Goal: Information Seeking & Learning: Learn about a topic

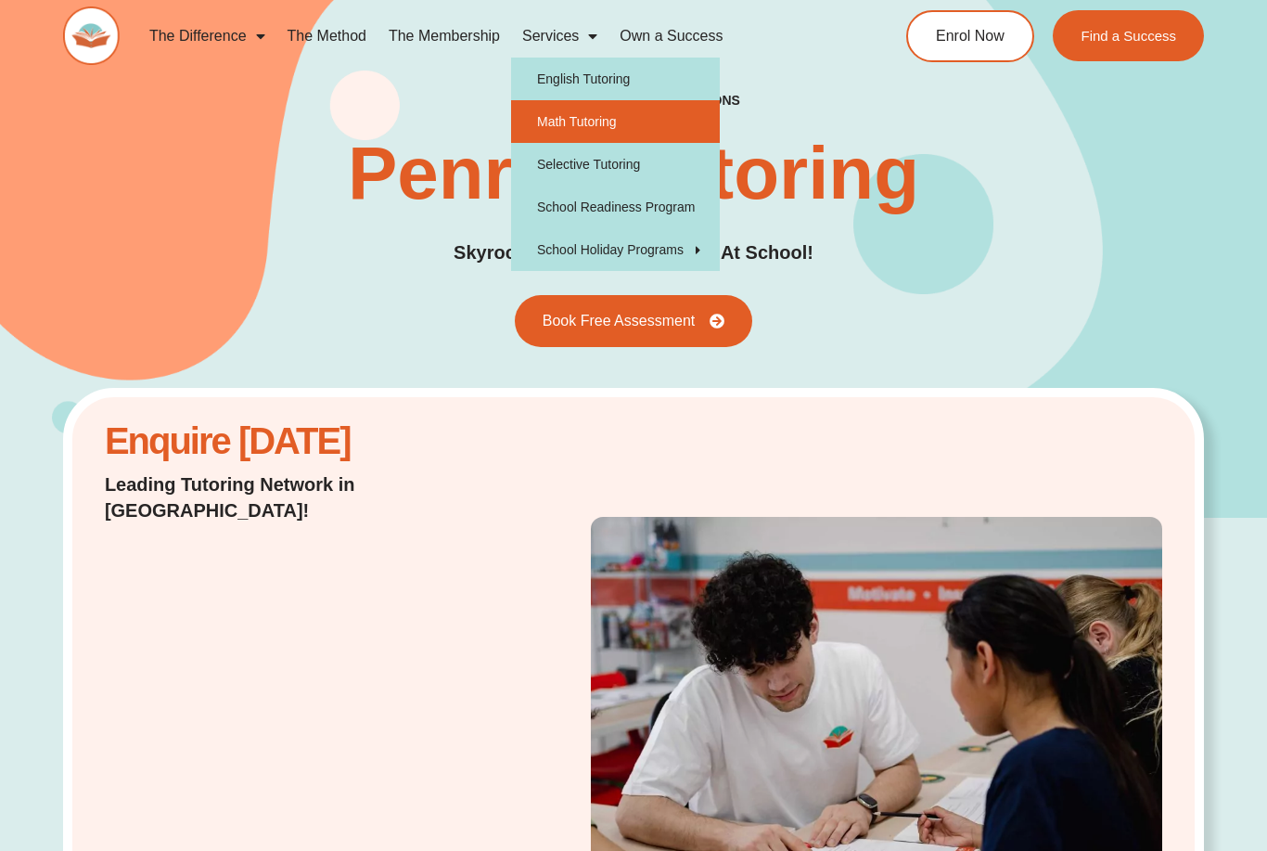
click at [605, 122] on link "Math Tutoring" at bounding box center [615, 121] width 209 height 43
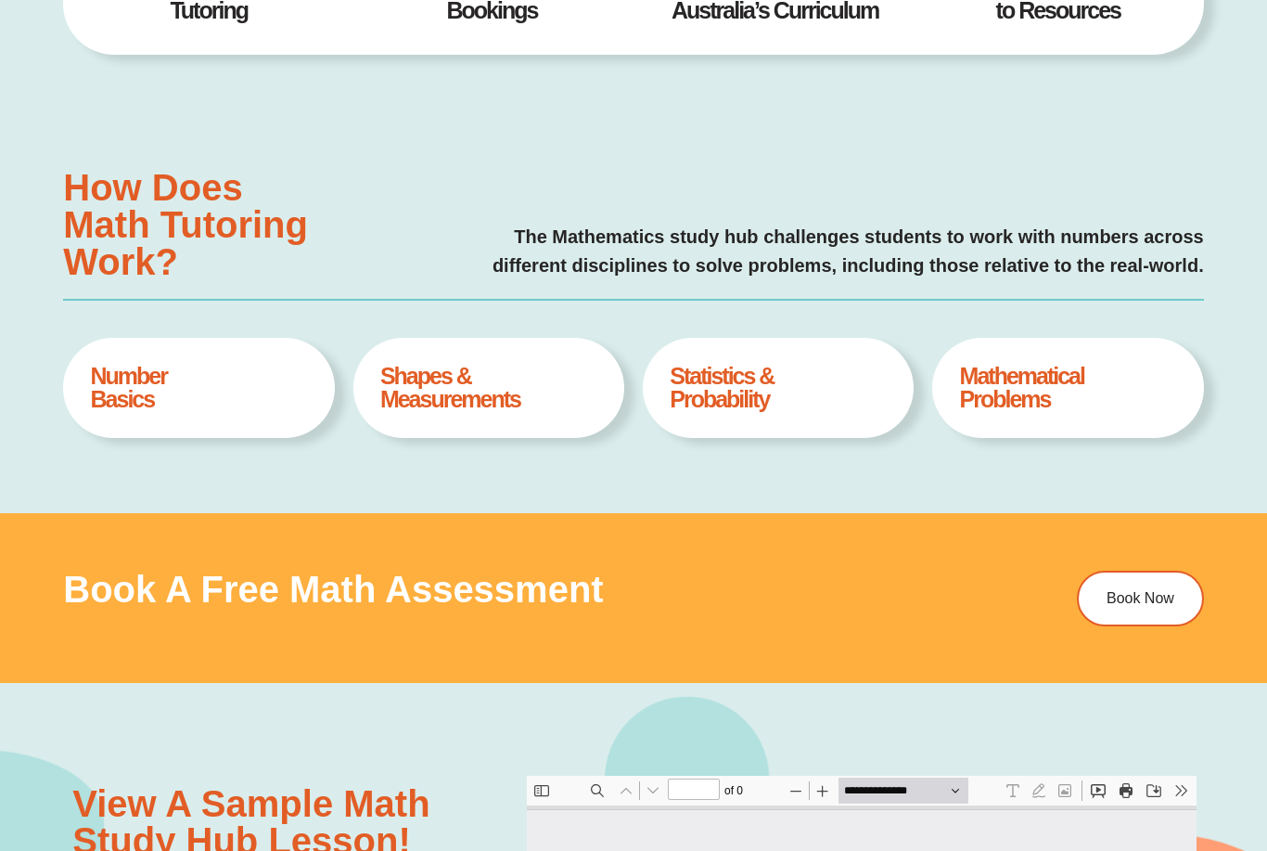
type input "*"
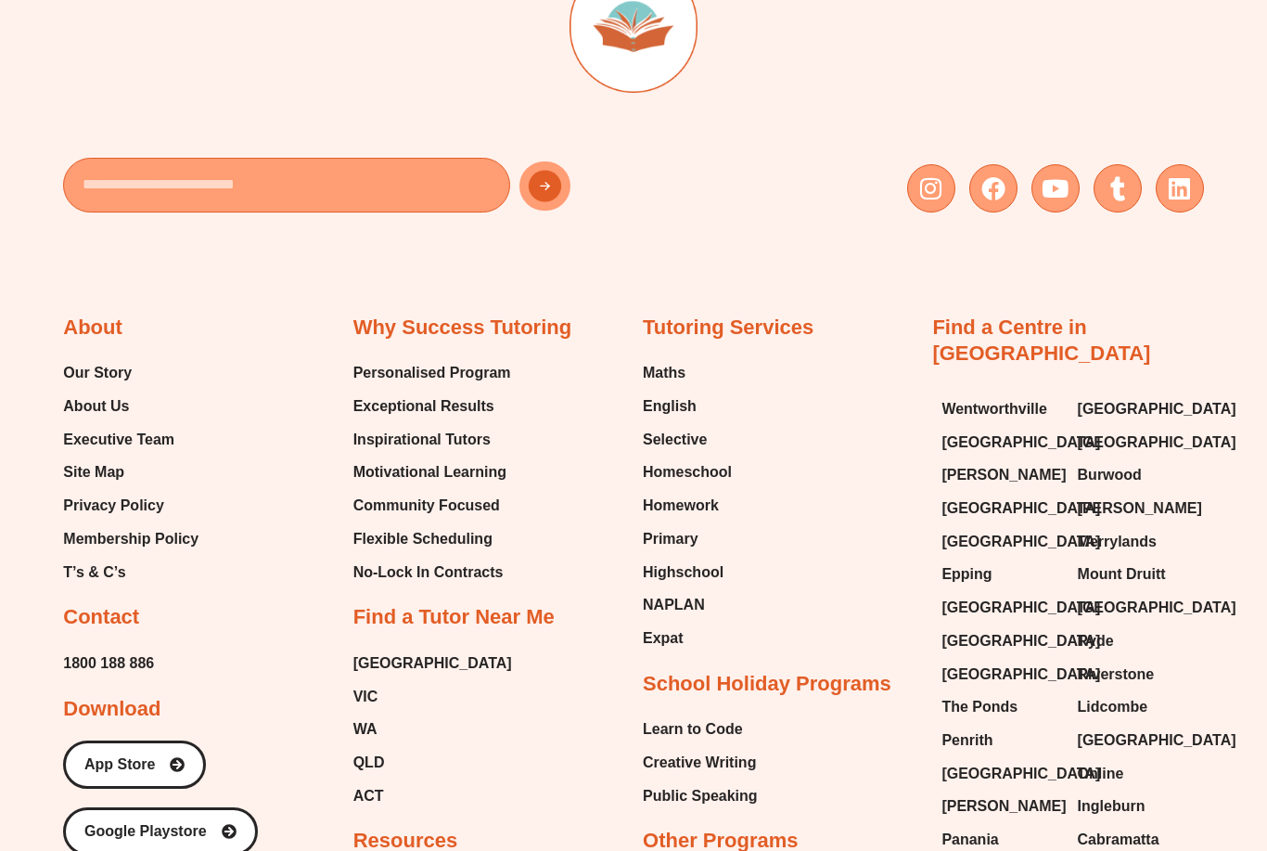
scroll to position [5801, 0]
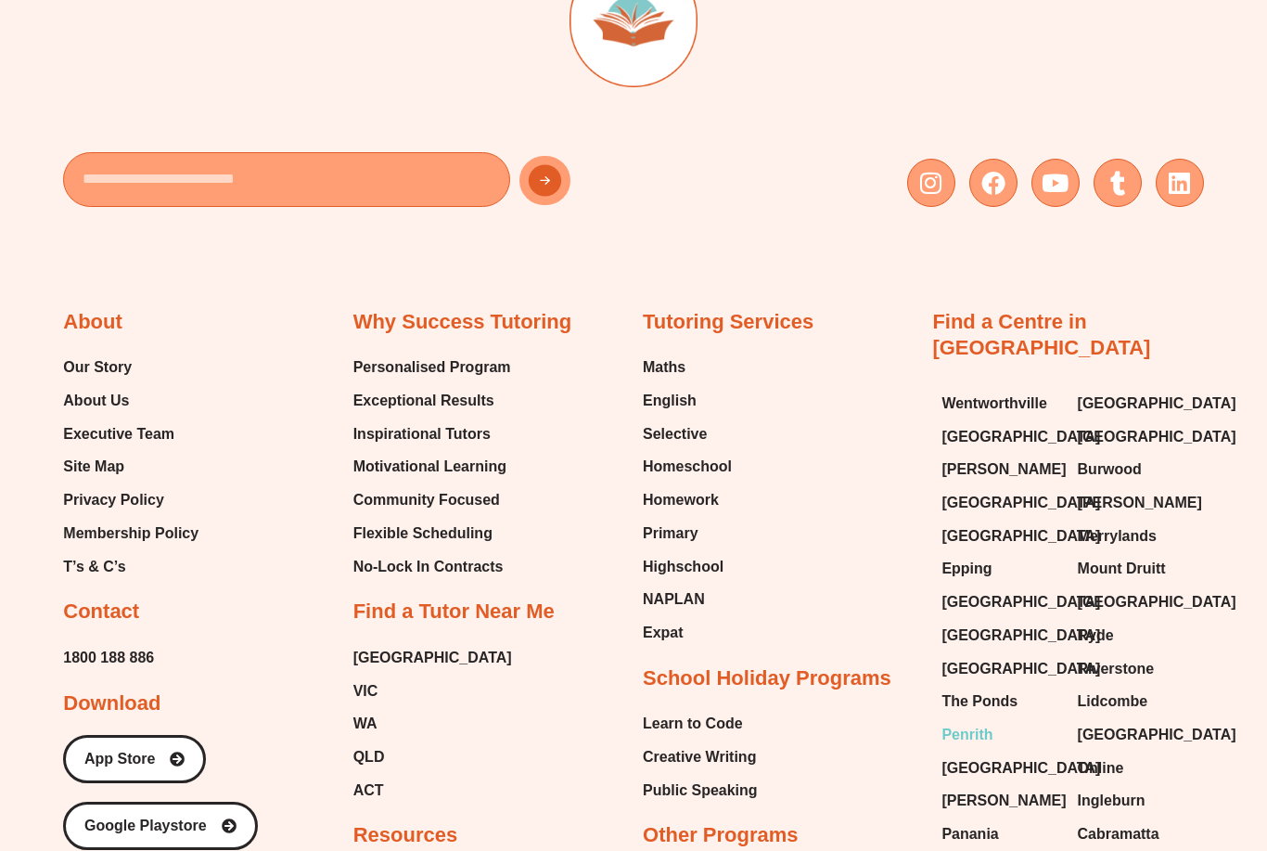
click at [974, 721] on span "Penrith" at bounding box center [966, 735] width 51 height 28
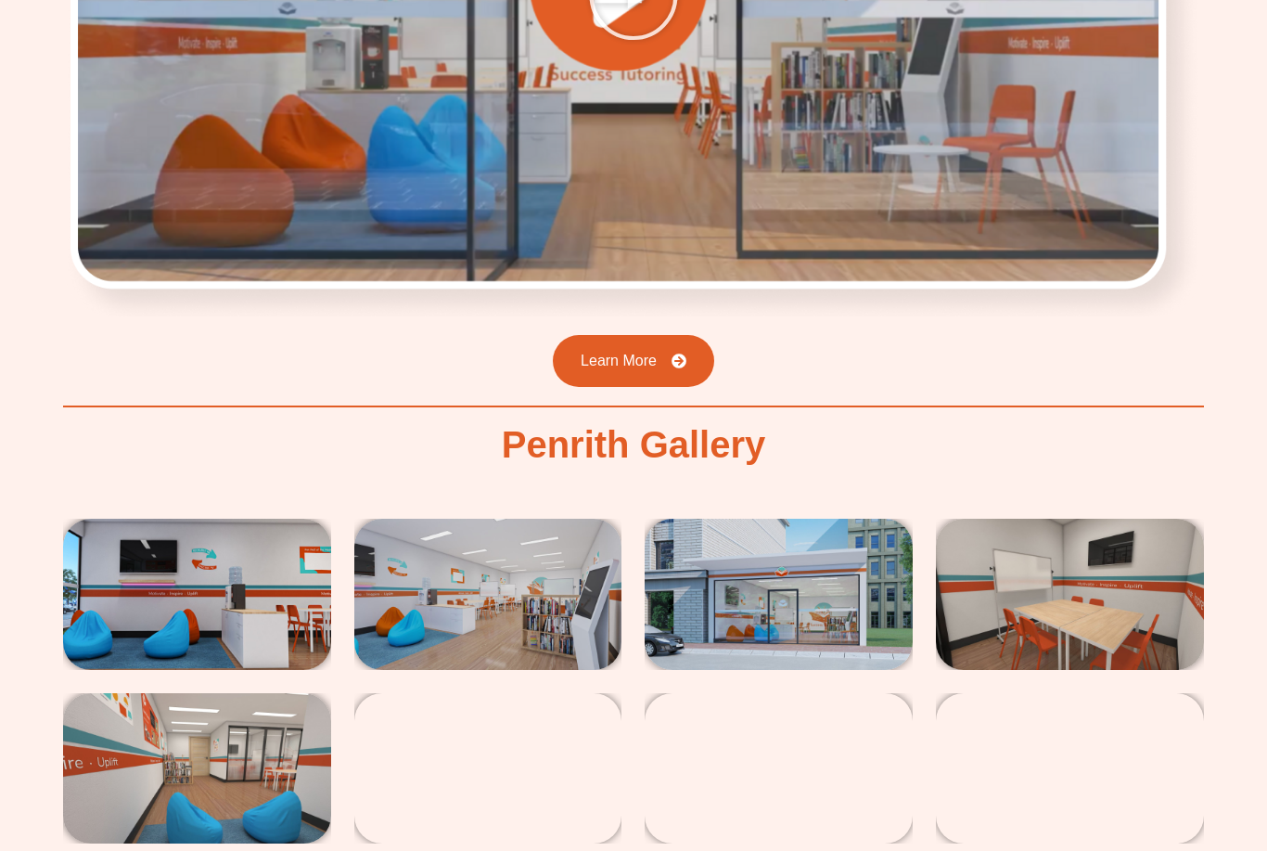
scroll to position [2665, 0]
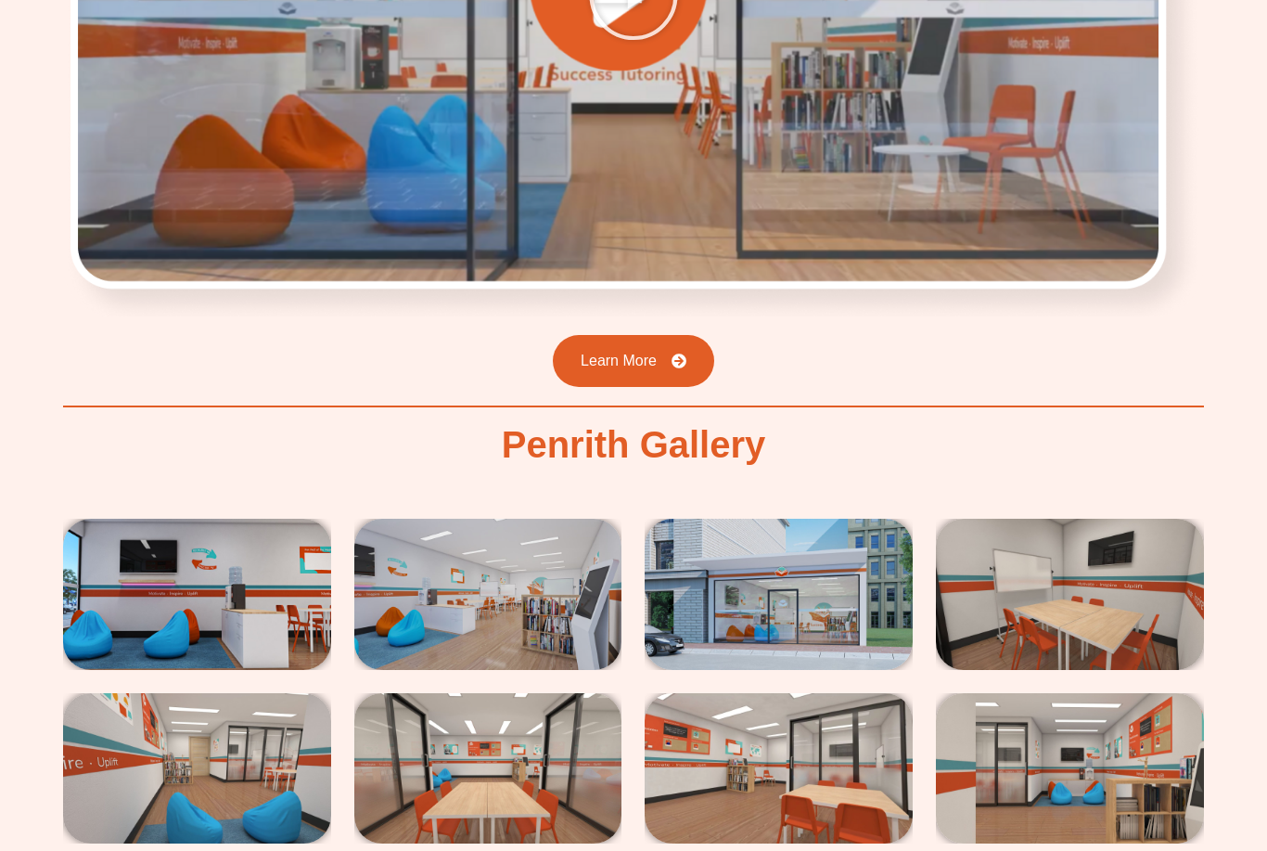
click at [215, 524] on img at bounding box center [197, 593] width 268 height 150
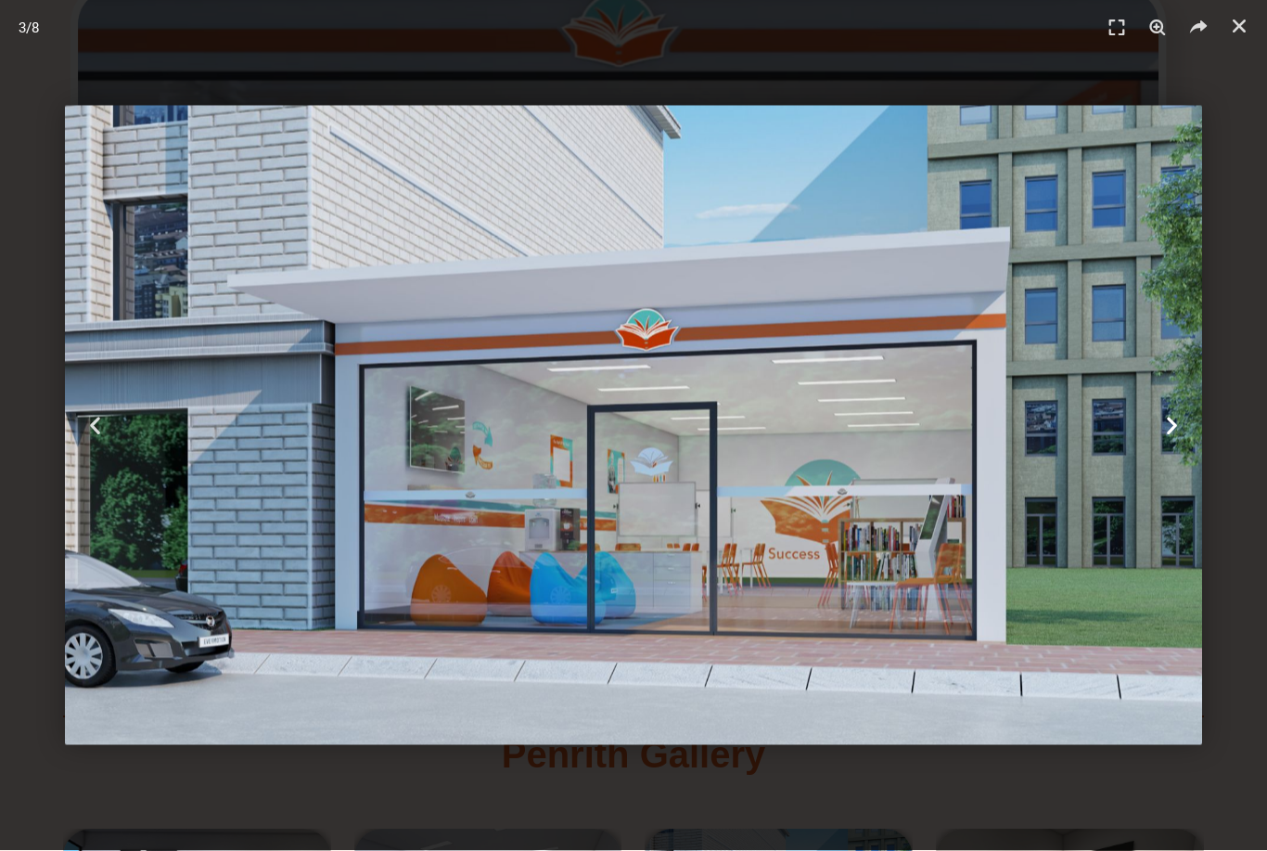
click at [1182, 424] on icon "Next slide" at bounding box center [1171, 425] width 23 height 23
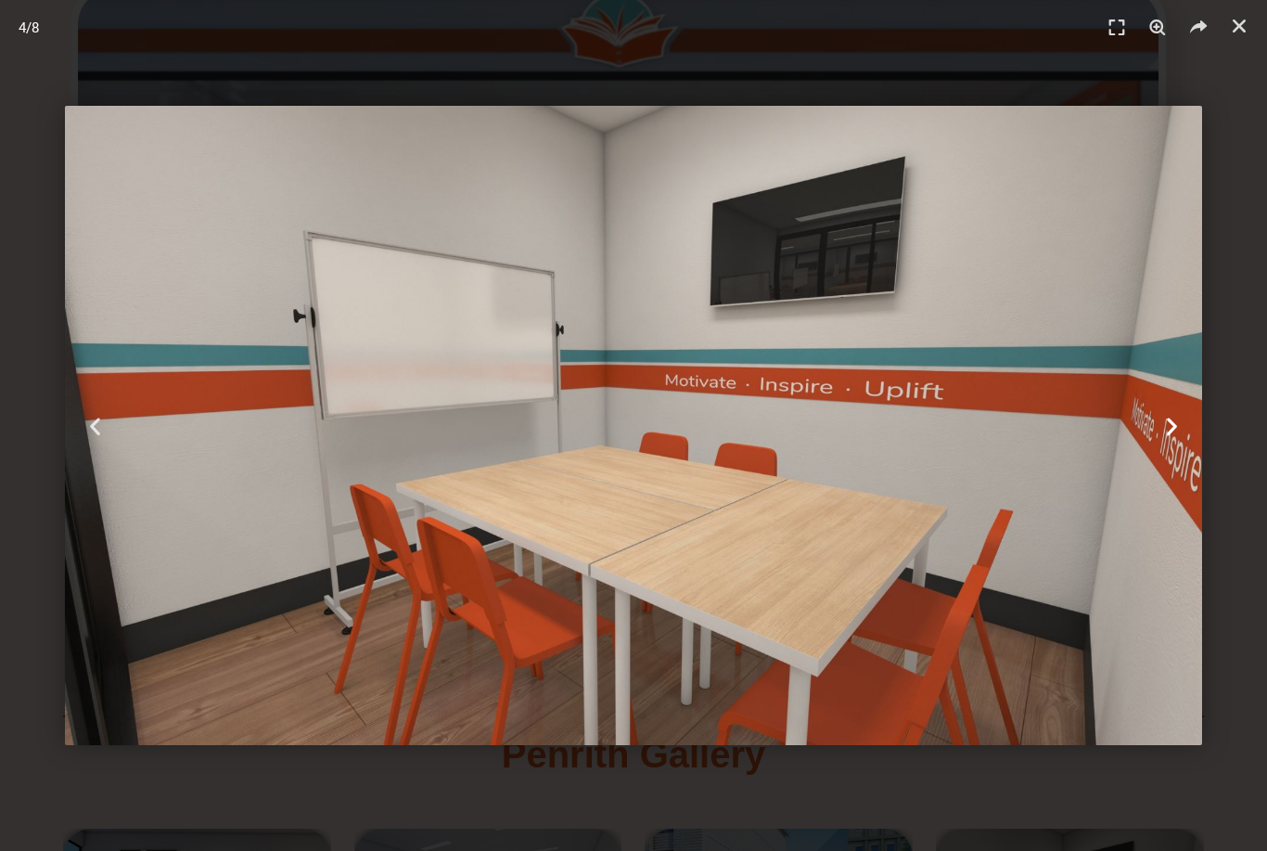
click at [1168, 442] on div "Next" at bounding box center [1172, 425] width 190 height 851
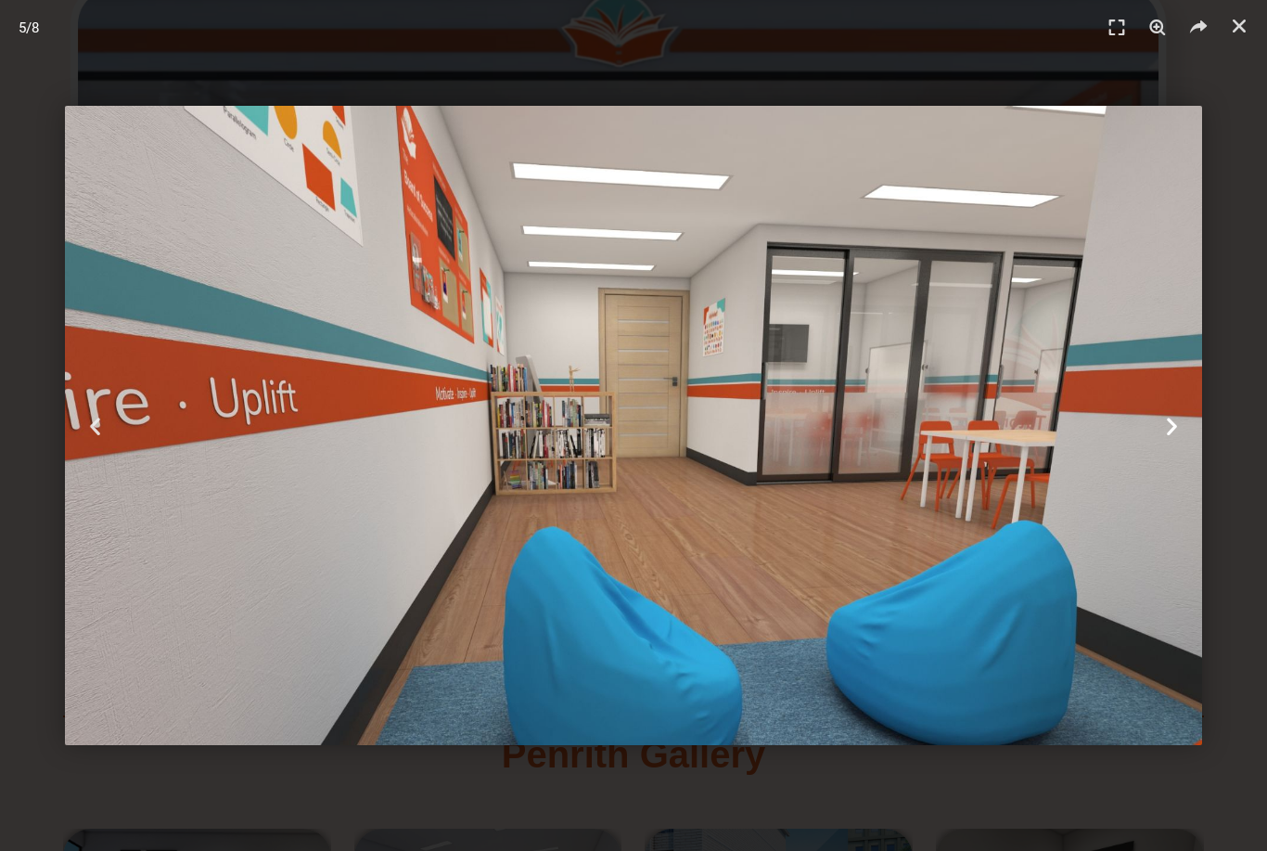
click at [1182, 423] on icon "Next slide" at bounding box center [1171, 425] width 23 height 23
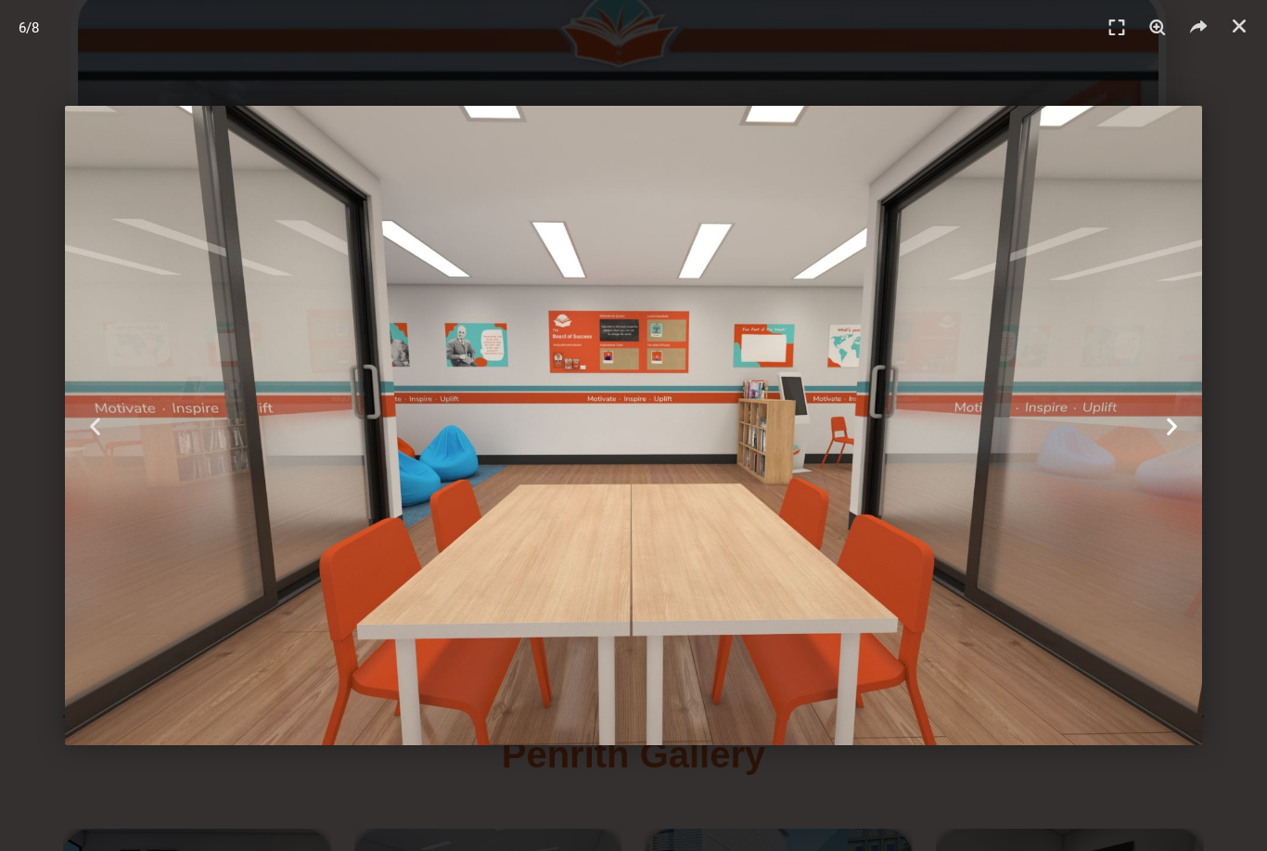
click at [1175, 441] on div "Next" at bounding box center [1172, 425] width 190 height 851
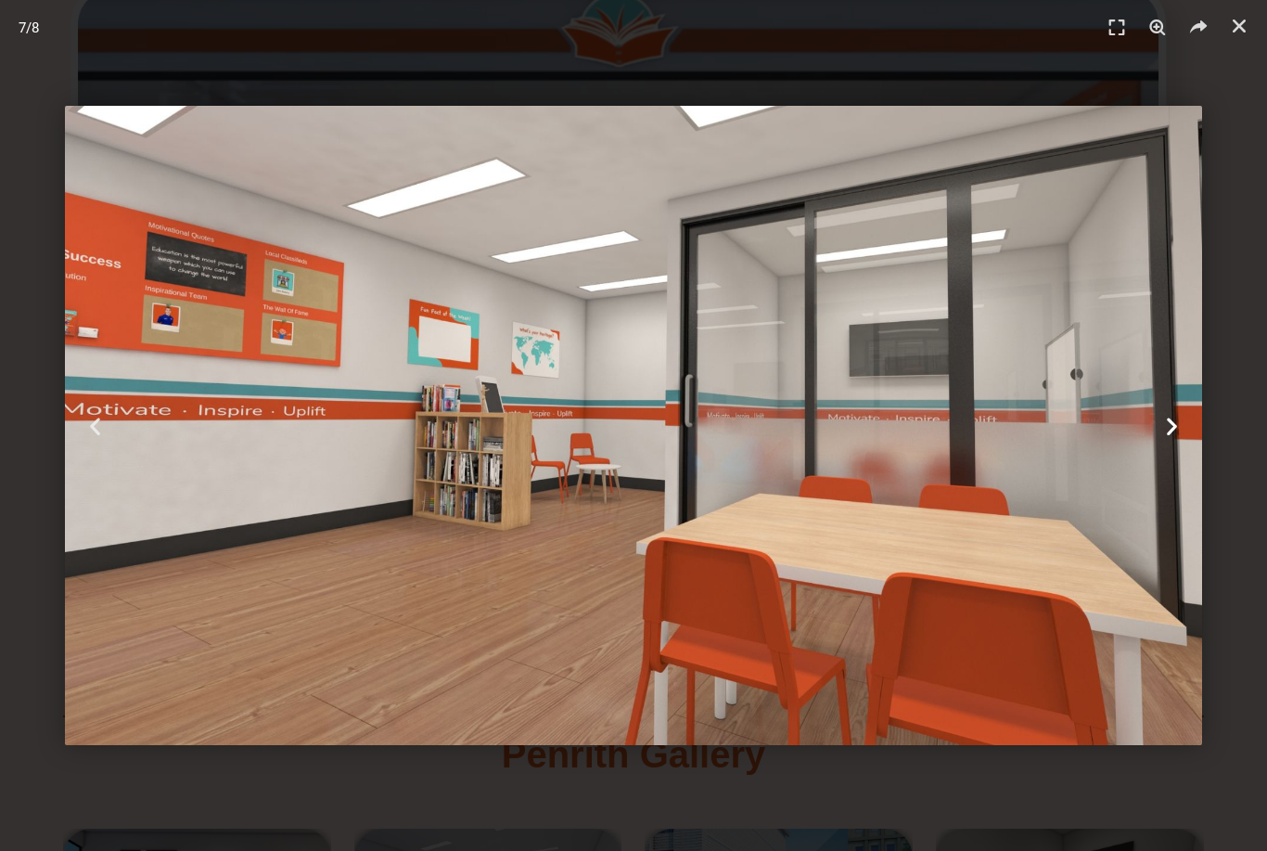
click at [1179, 423] on icon "Next slide" at bounding box center [1171, 425] width 23 height 23
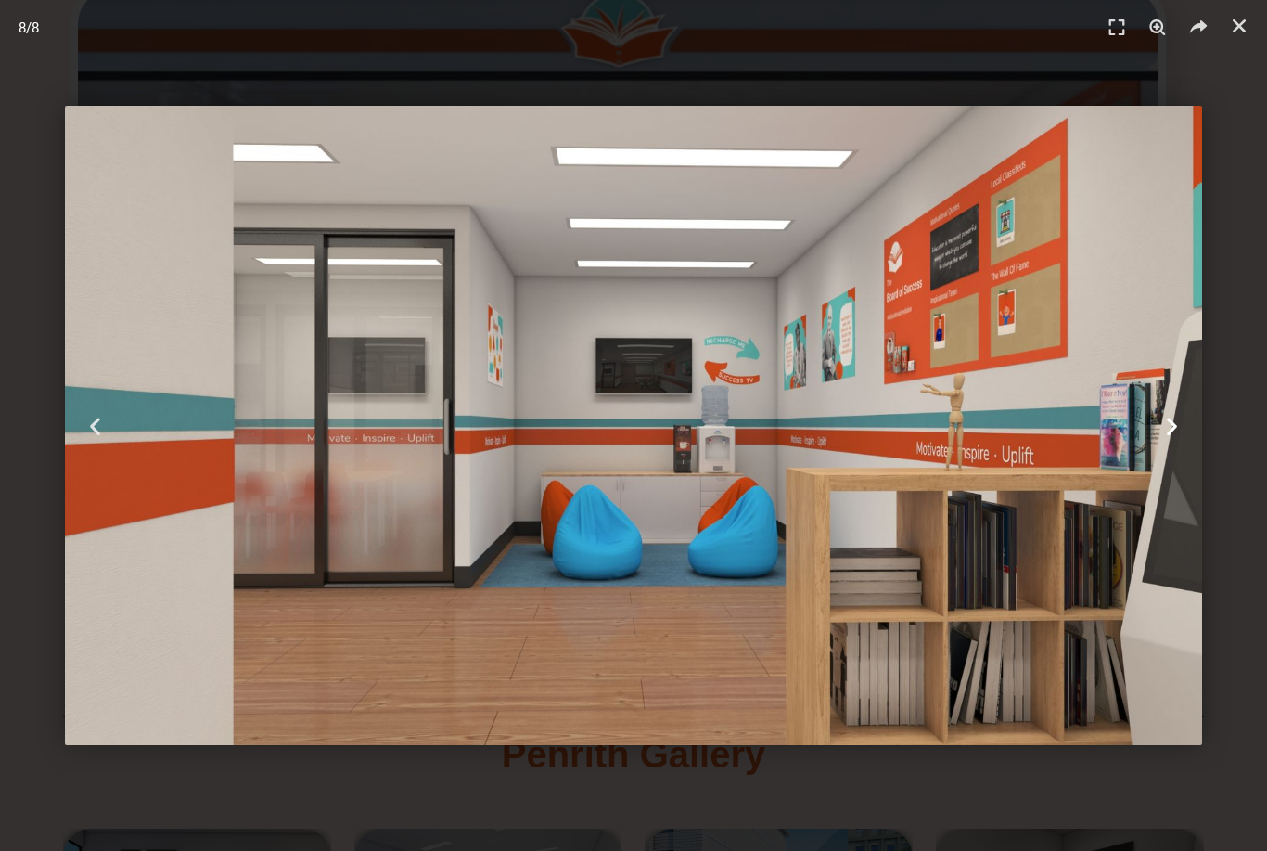
click at [1168, 417] on icon "Next slide" at bounding box center [1171, 425] width 23 height 23
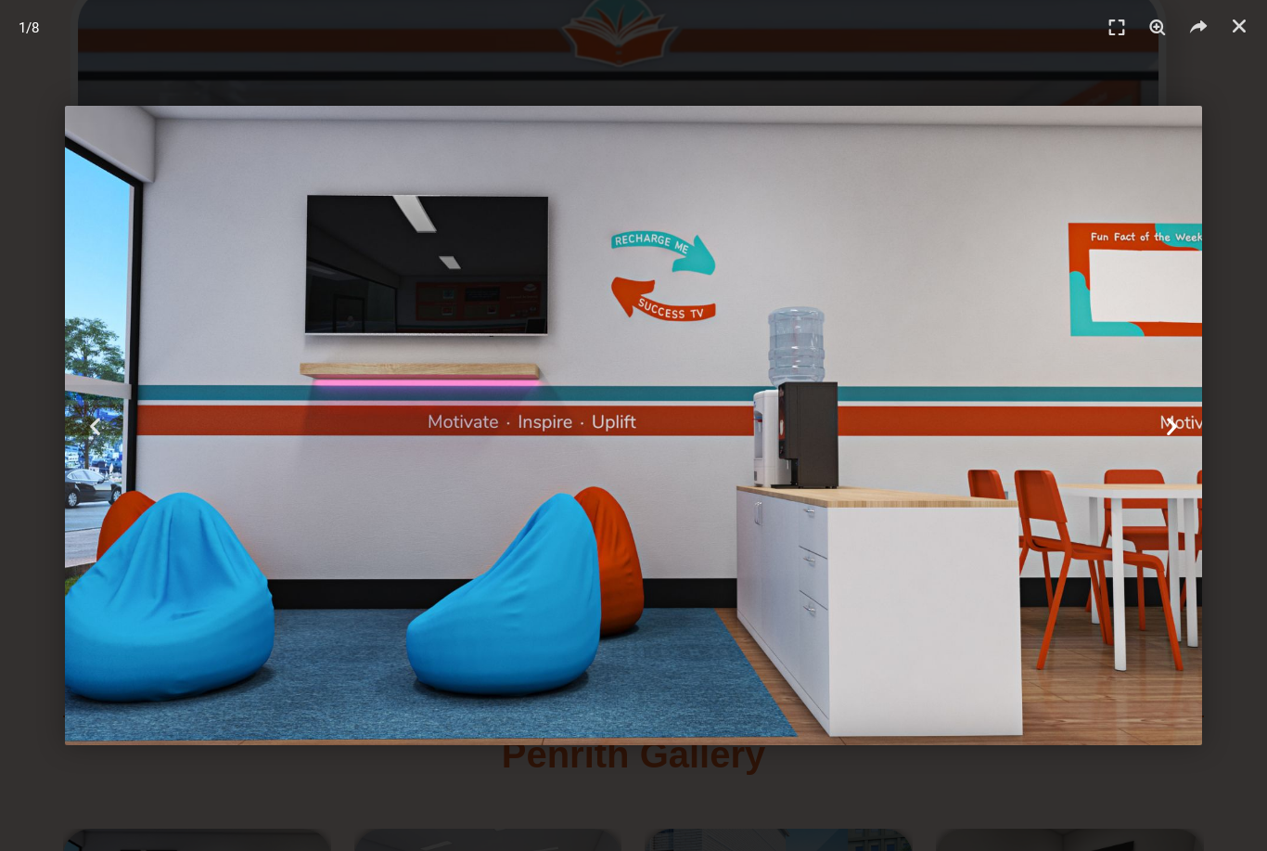
click at [1170, 418] on icon "Next slide" at bounding box center [1171, 425] width 23 height 23
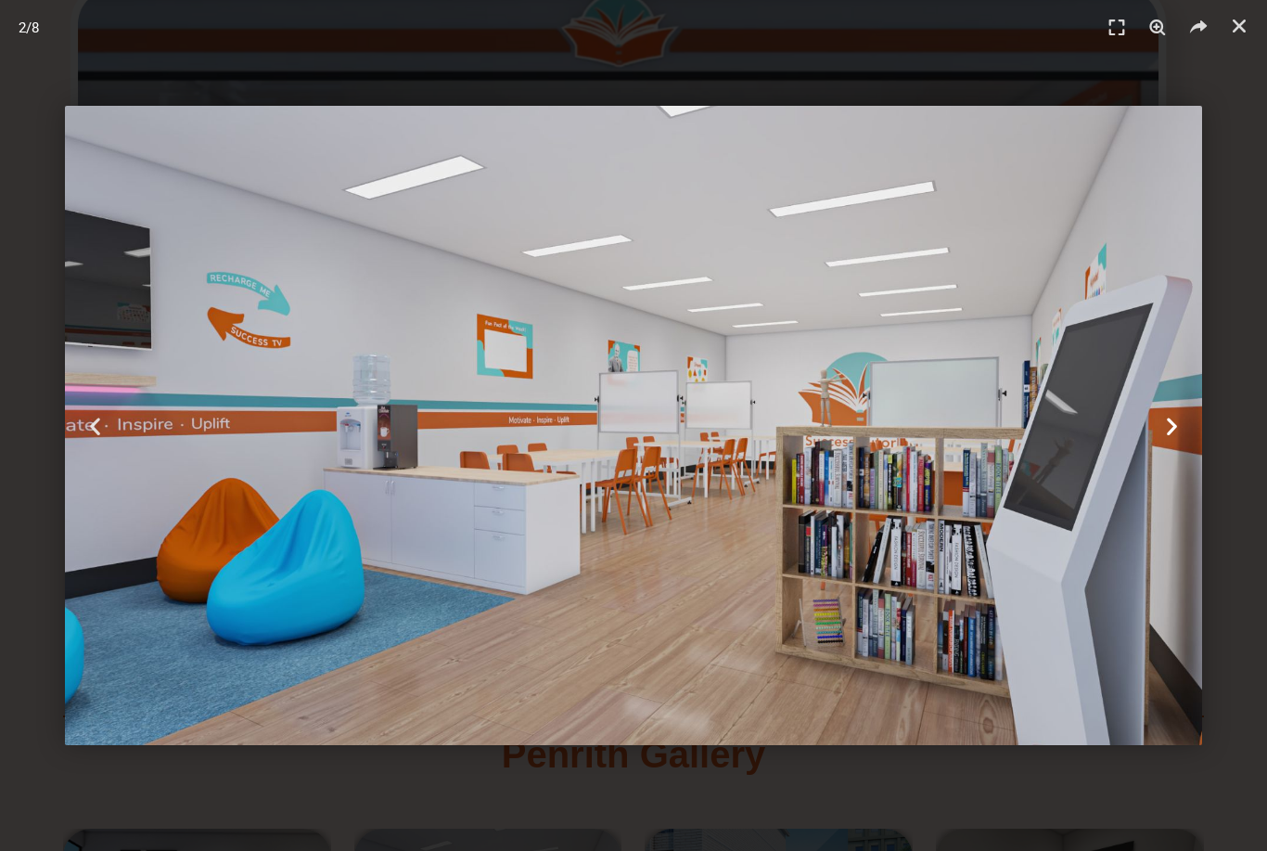
click at [1170, 423] on icon "Next slide" at bounding box center [1171, 425] width 23 height 23
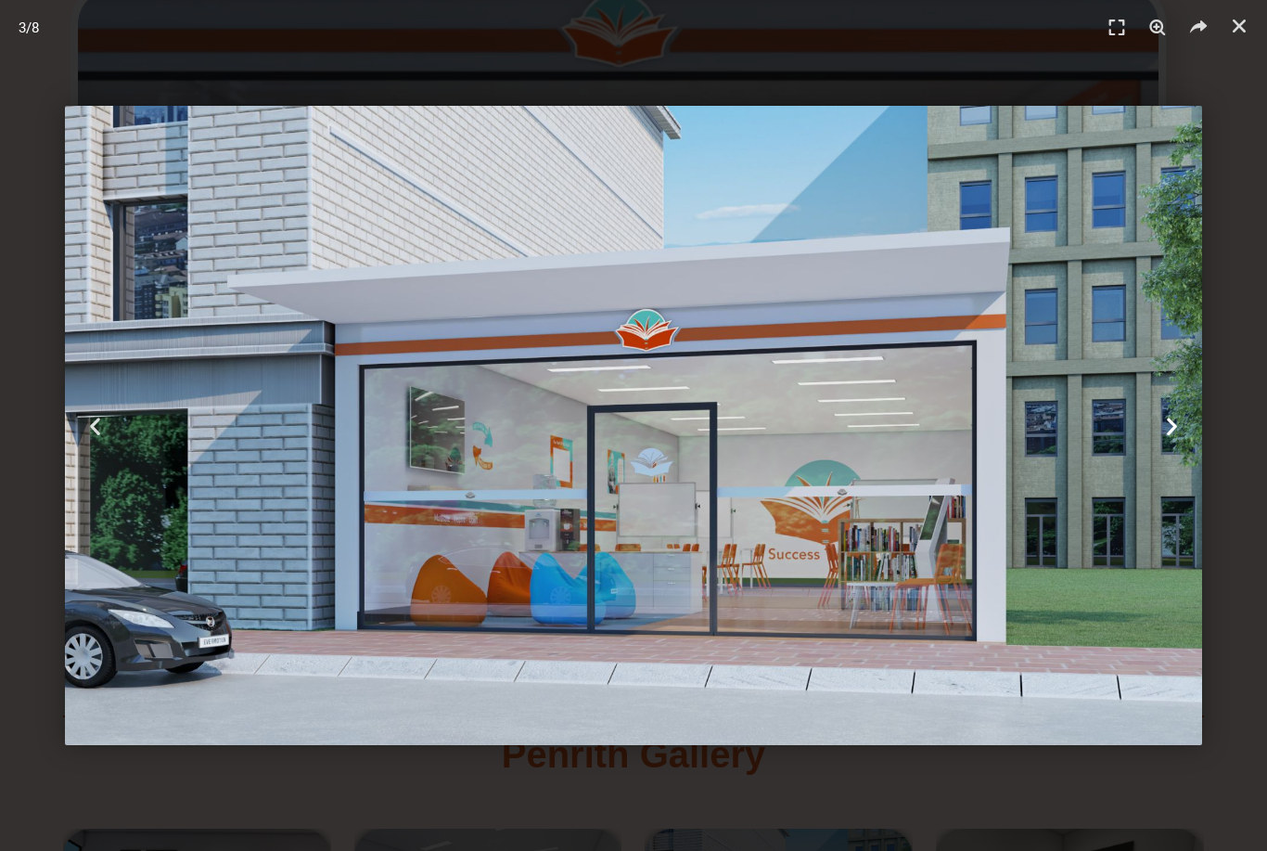
click at [1154, 430] on div "Next" at bounding box center [1172, 425] width 190 height 851
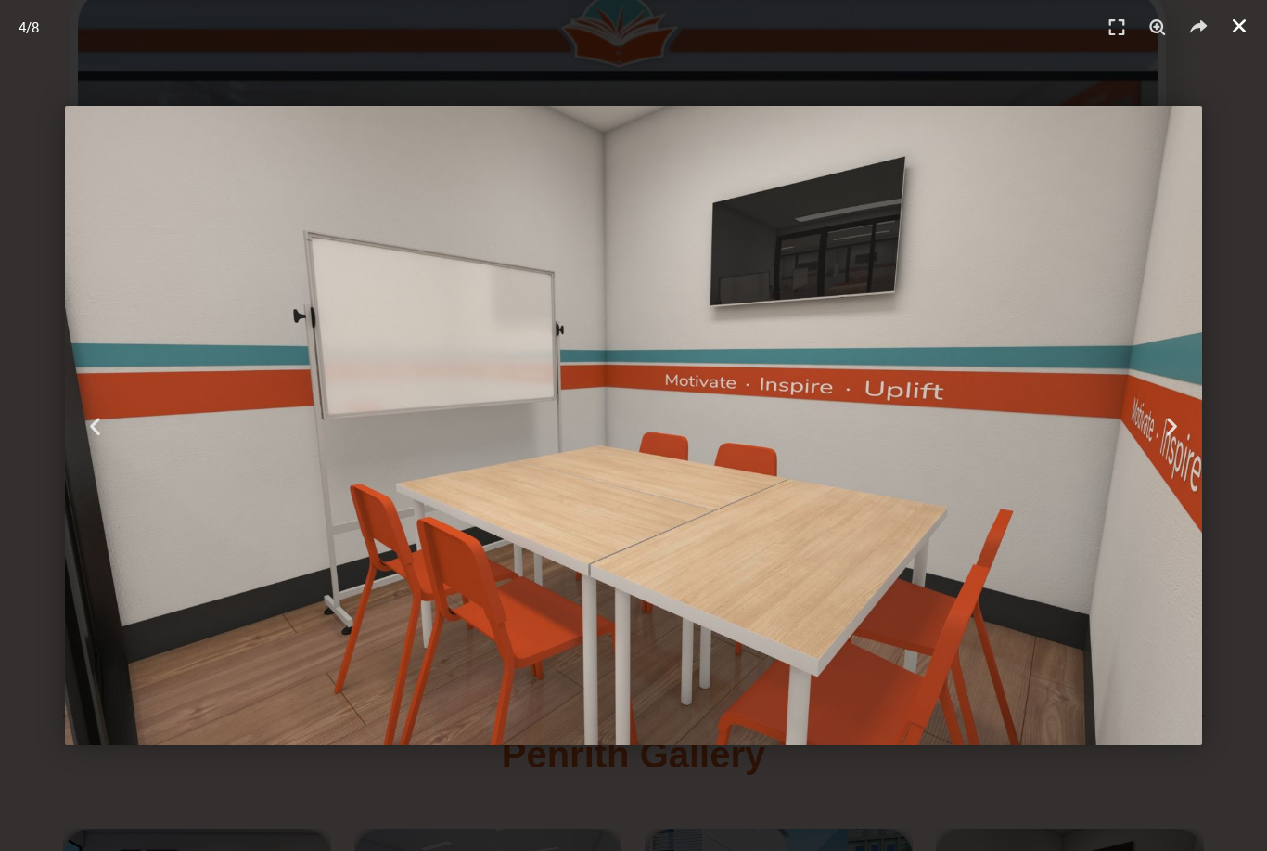
click at [1230, 28] on icon "Close (Esc)" at bounding box center [1239, 26] width 19 height 19
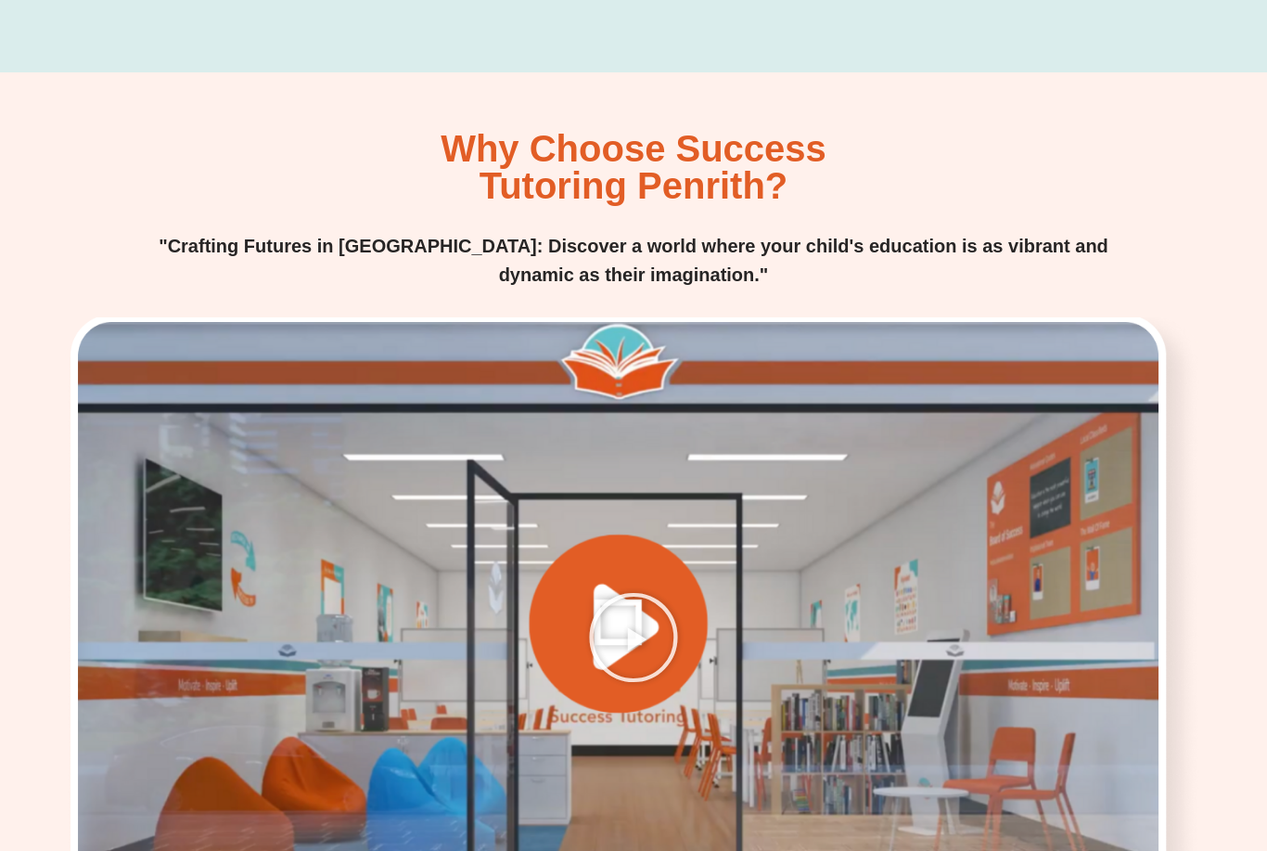
scroll to position [1985, 0]
